Goal: Information Seeking & Learning: Learn about a topic

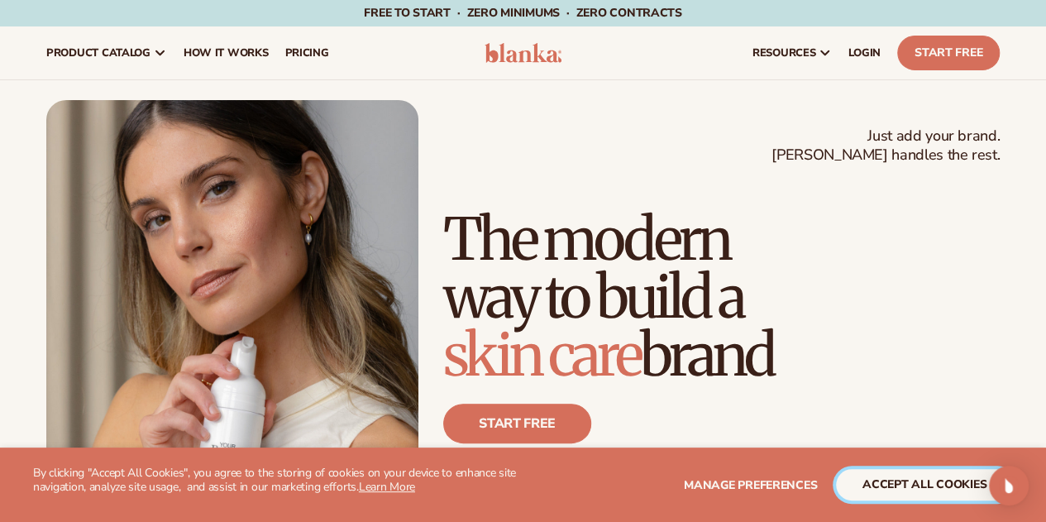
click at [954, 479] on button "accept all cookies" at bounding box center [924, 484] width 177 height 31
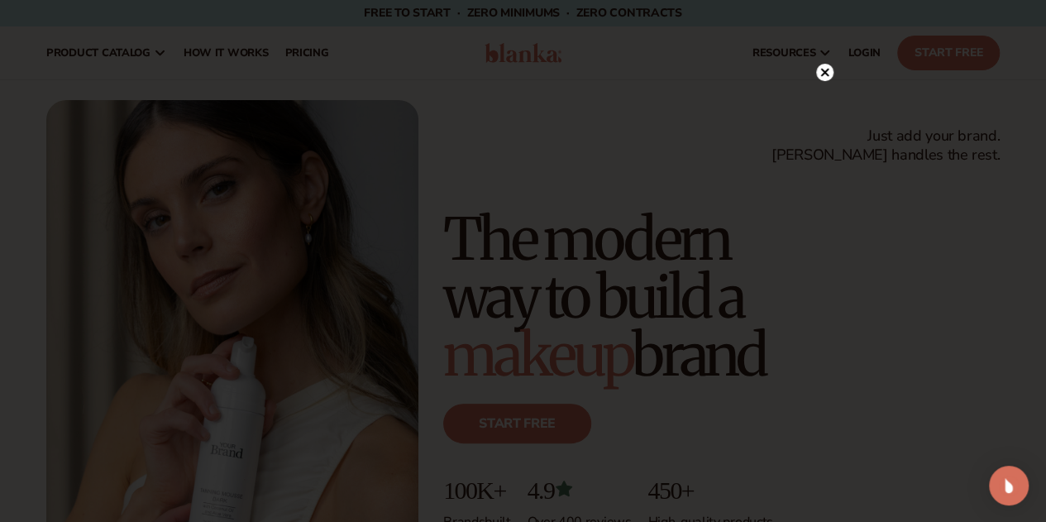
click at [817, 73] on circle at bounding box center [824, 72] width 17 height 17
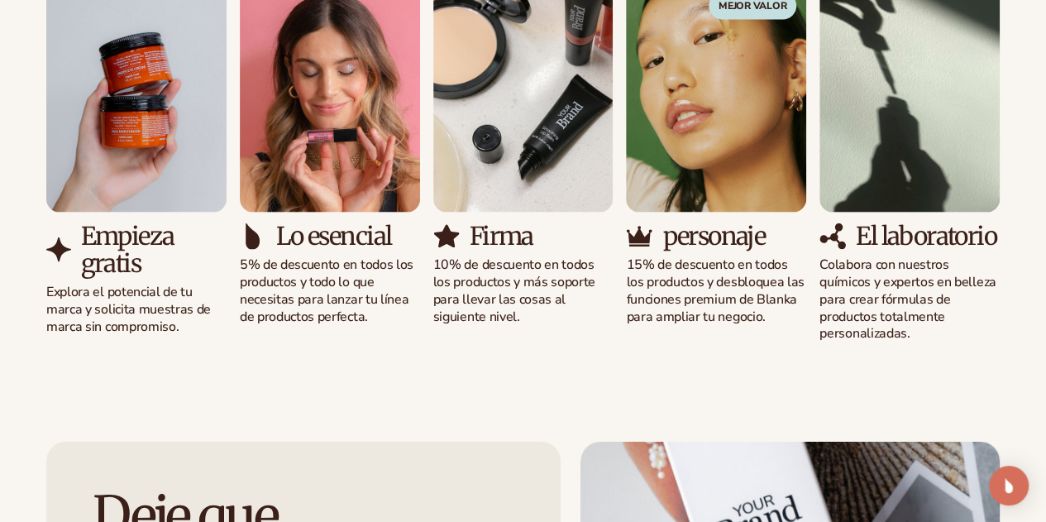
scroll to position [1739, 0]
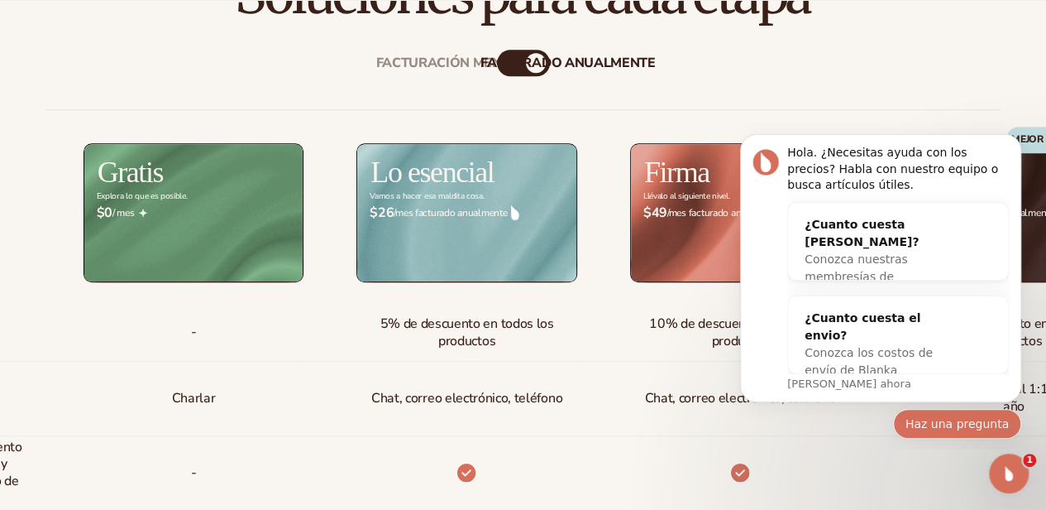
click at [958, 423] on font "Haz una pregunta" at bounding box center [957, 423] width 103 height 13
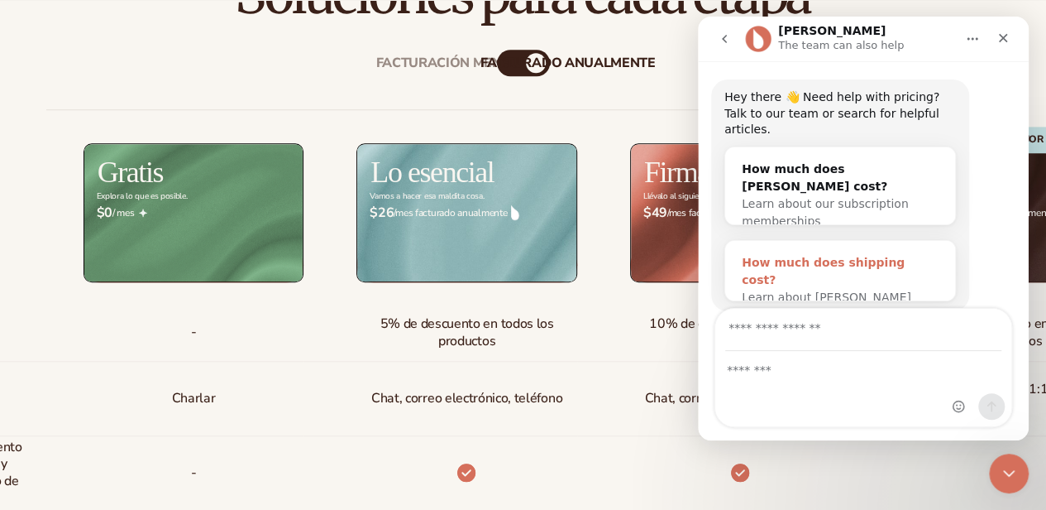
scroll to position [36, 0]
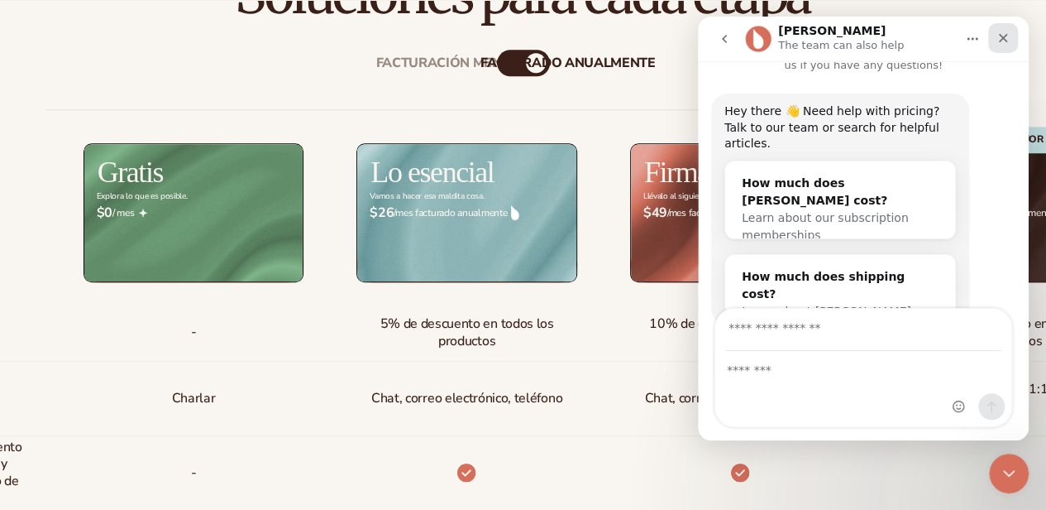
click at [1007, 36] on icon "Close" at bounding box center [1003, 37] width 13 height 13
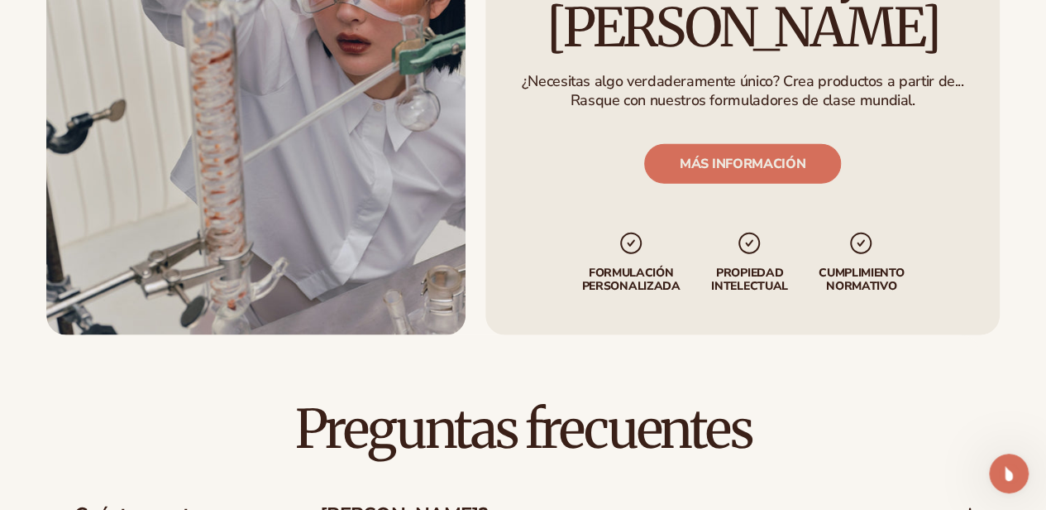
scroll to position [2233, 0]
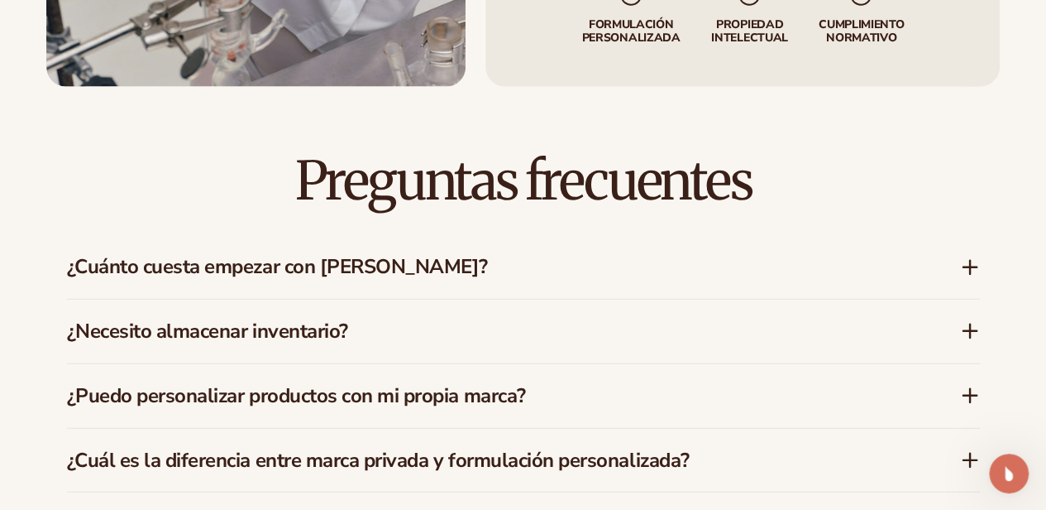
click at [967, 267] on icon at bounding box center [970, 267] width 13 height 0
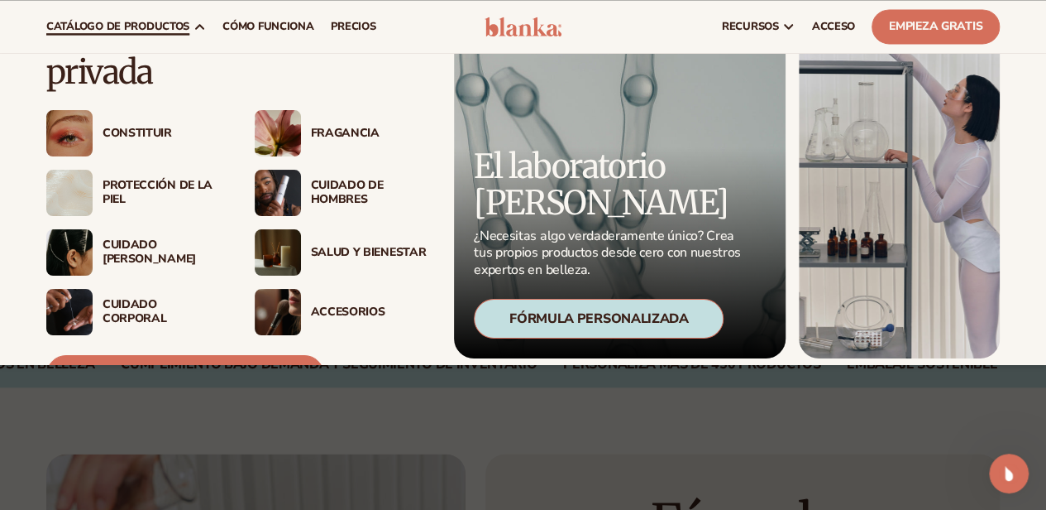
scroll to position [83, 0]
